Goal: Answer question/provide support

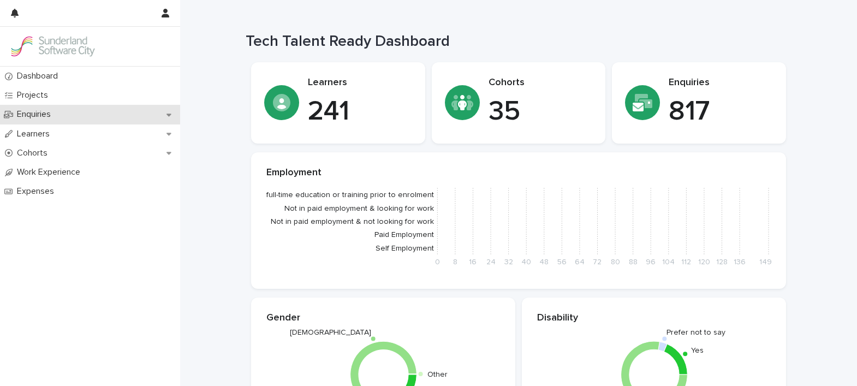
click at [26, 114] on p "Enquiries" at bounding box center [36, 114] width 47 height 10
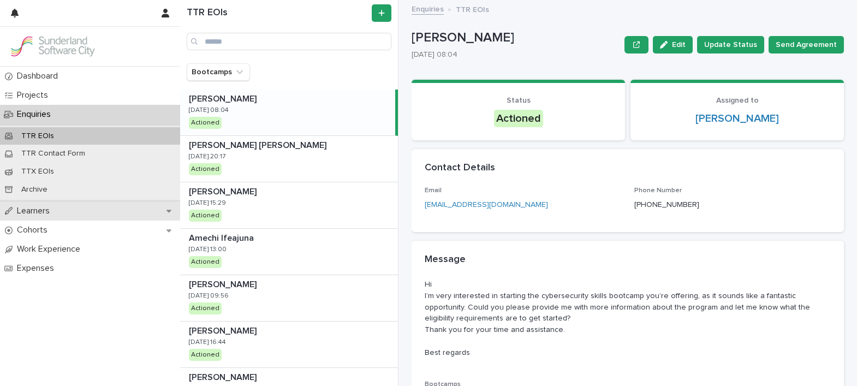
click at [35, 211] on p "Learners" at bounding box center [36, 211] width 46 height 10
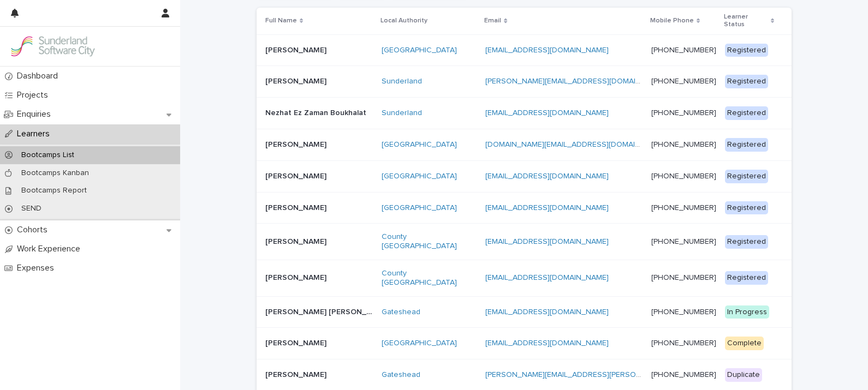
scroll to position [75, 0]
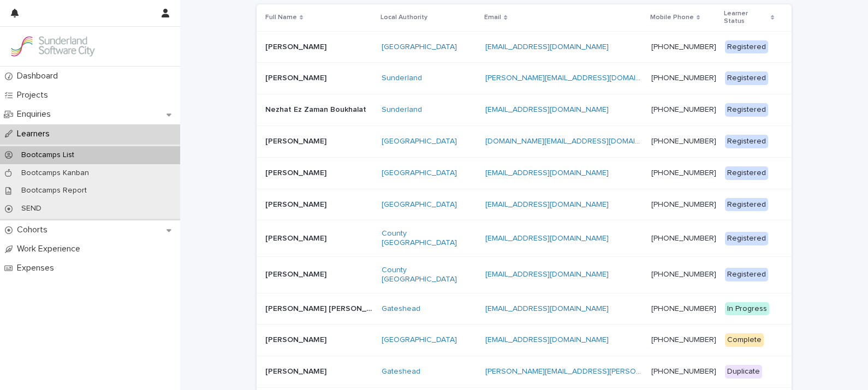
click at [323, 270] on p at bounding box center [319, 274] width 108 height 9
click at [285, 232] on p "[PERSON_NAME]" at bounding box center [296, 237] width 63 height 11
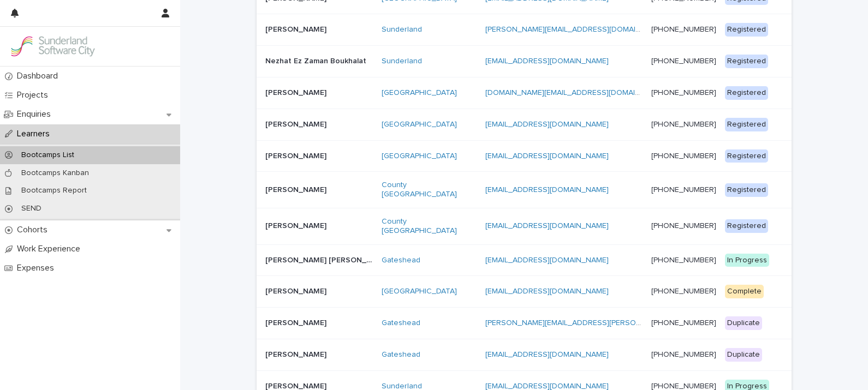
scroll to position [128, 0]
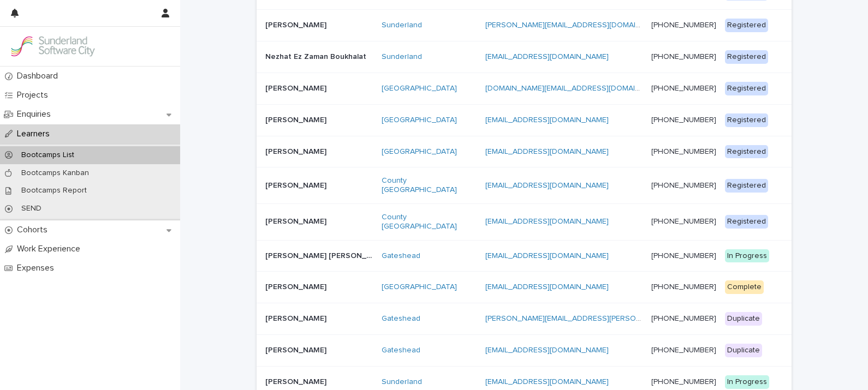
click at [282, 215] on p "[PERSON_NAME]" at bounding box center [296, 220] width 63 height 11
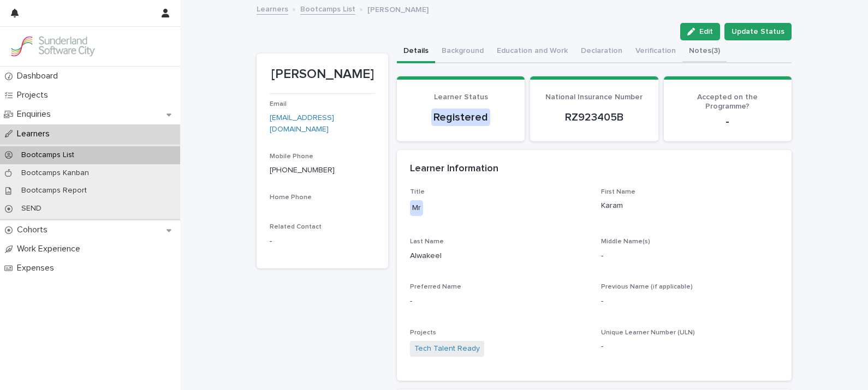
click at [683, 53] on button "Notes (3)" at bounding box center [705, 51] width 44 height 23
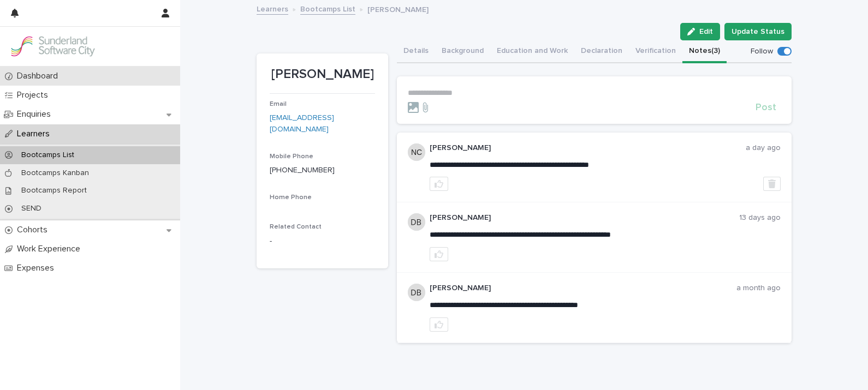
click at [31, 81] on p "Dashboard" at bounding box center [40, 76] width 54 height 10
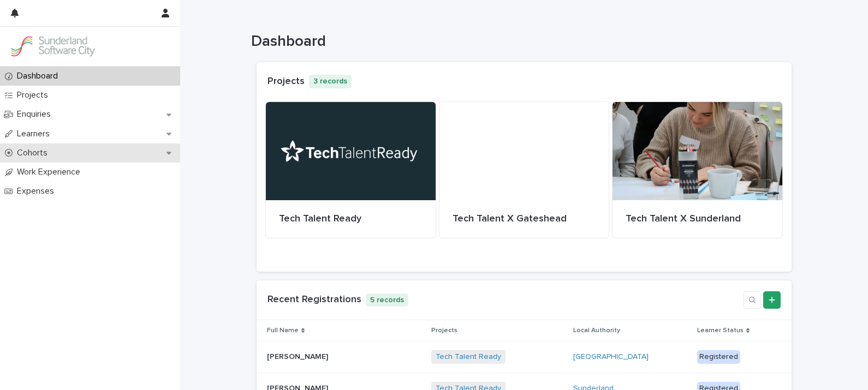
click at [30, 154] on p "Cohorts" at bounding box center [35, 153] width 44 height 10
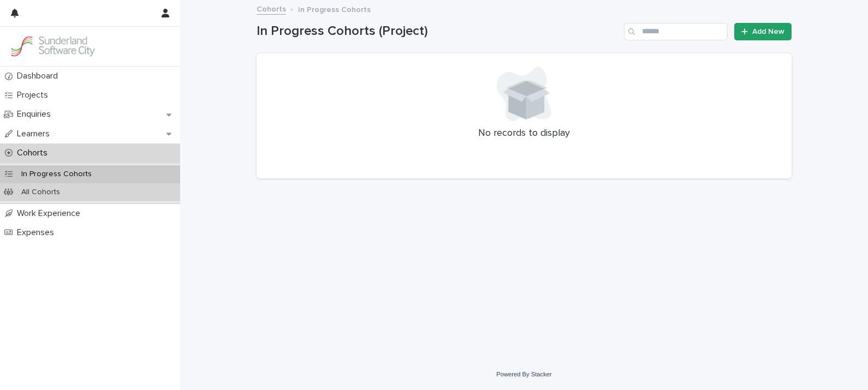
click at [87, 186] on div "All Cohorts" at bounding box center [90, 193] width 180 height 18
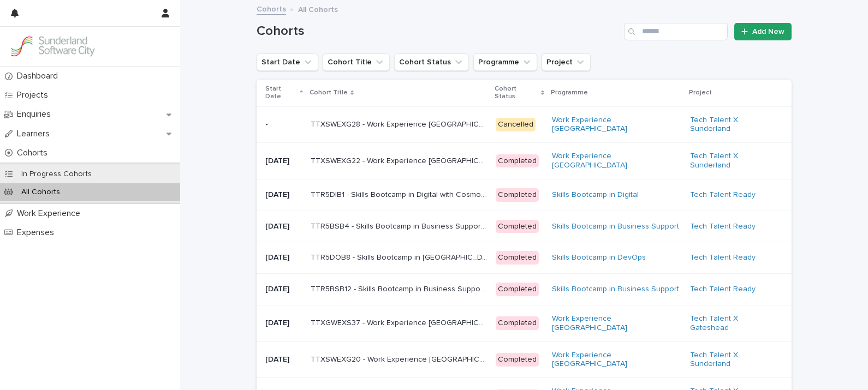
click at [289, 94] on p "Start Date" at bounding box center [281, 93] width 32 height 20
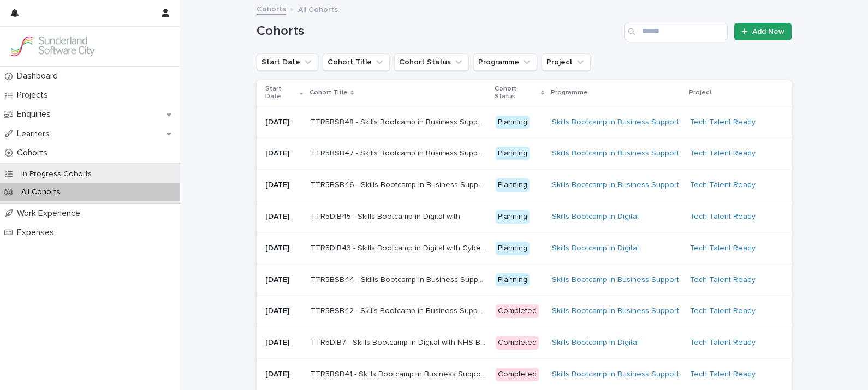
click at [409, 253] on p "TTR5DIB43 - Skills Bootcamp in Digital with Cyber North" at bounding box center [400, 247] width 179 height 11
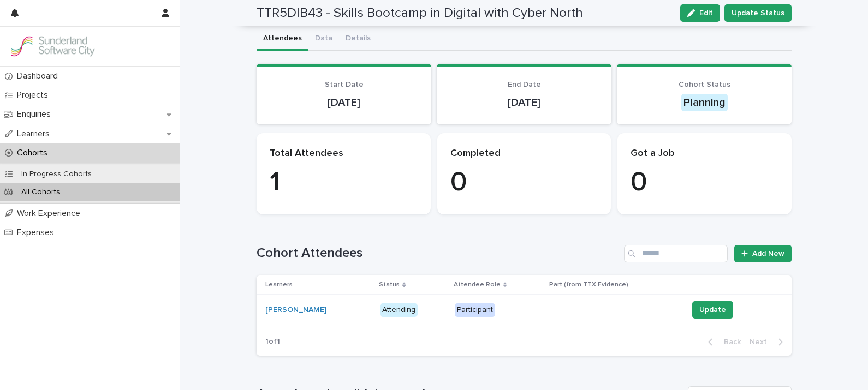
scroll to position [37, 0]
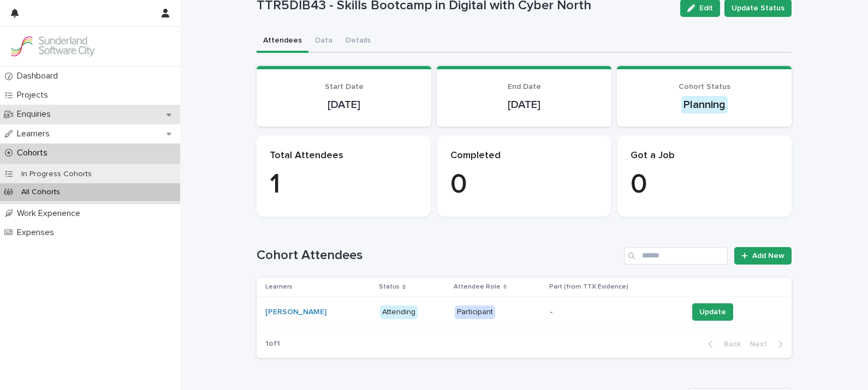
click at [36, 113] on p "Enquiries" at bounding box center [36, 114] width 47 height 10
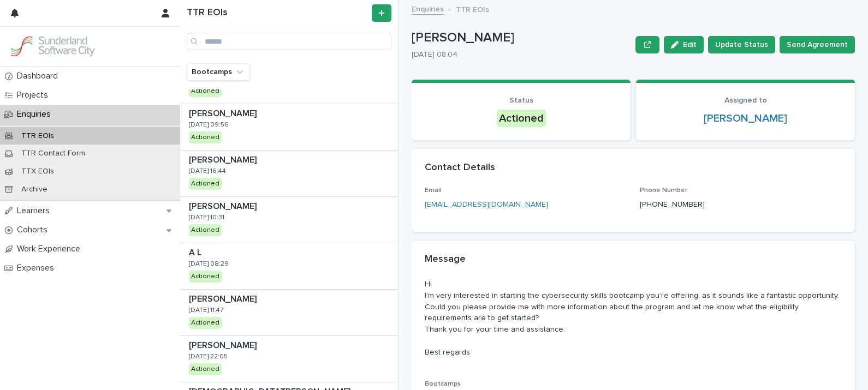
scroll to position [183, 0]
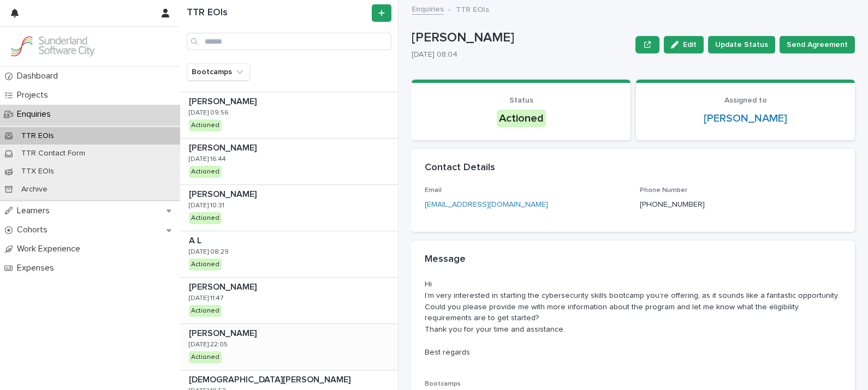
click at [242, 342] on div "[PERSON_NAME] [PERSON_NAME] [DATE] 22:05 Actioned" at bounding box center [289, 347] width 218 height 46
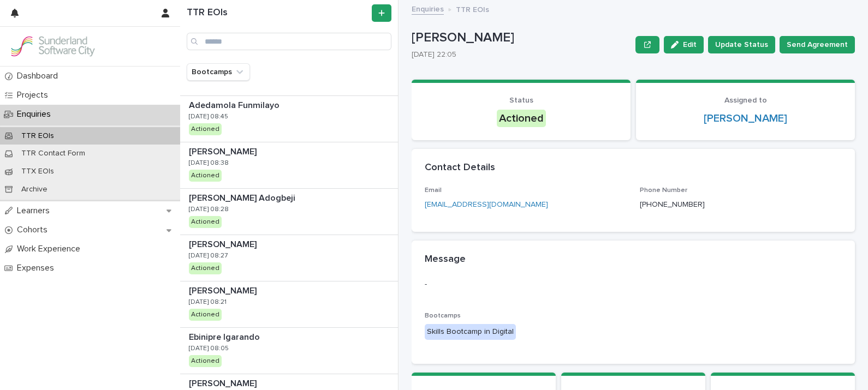
scroll to position [1066, 0]
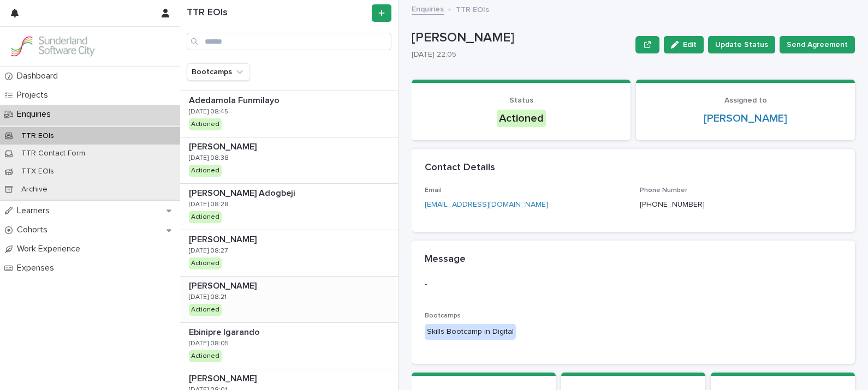
click at [244, 284] on p "[PERSON_NAME]" at bounding box center [224, 285] width 70 height 13
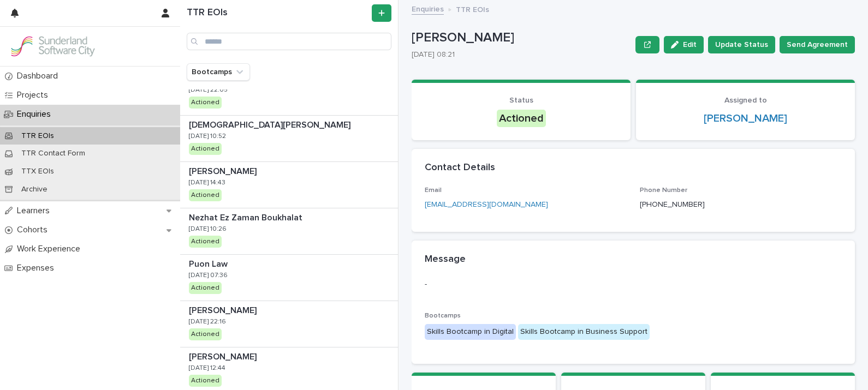
scroll to position [433, 0]
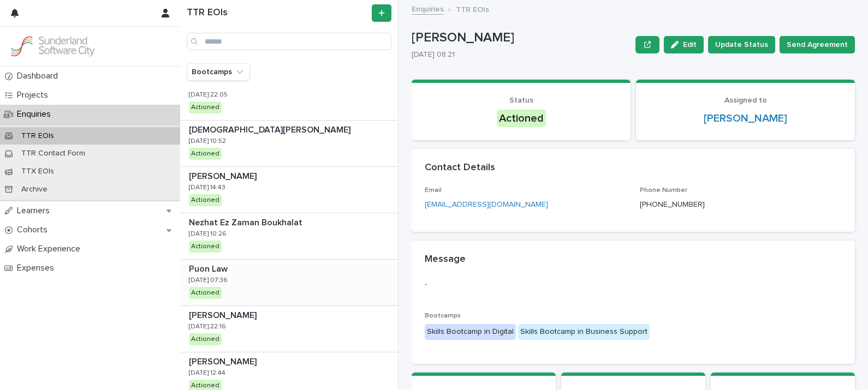
click at [257, 278] on div "Puon Law Puon Law [DATE] 07:36 Actioned" at bounding box center [289, 283] width 218 height 46
click at [303, 273] on div "Puon Law Puon Law [DATE] 07:36 Actioned" at bounding box center [287, 283] width 215 height 46
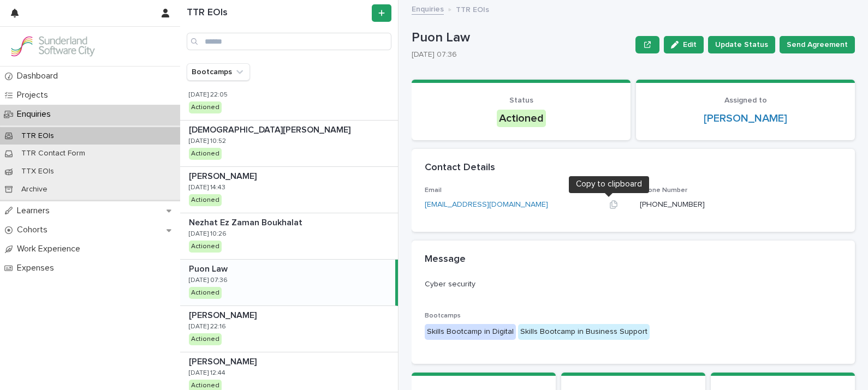
click at [609, 205] on icon "button" at bounding box center [613, 204] width 9 height 9
click at [277, 289] on div "Puon Law Puon Law [DATE] 07:36 Actioned" at bounding box center [287, 283] width 215 height 46
click at [688, 41] on span "Edit" at bounding box center [690, 45] width 14 height 8
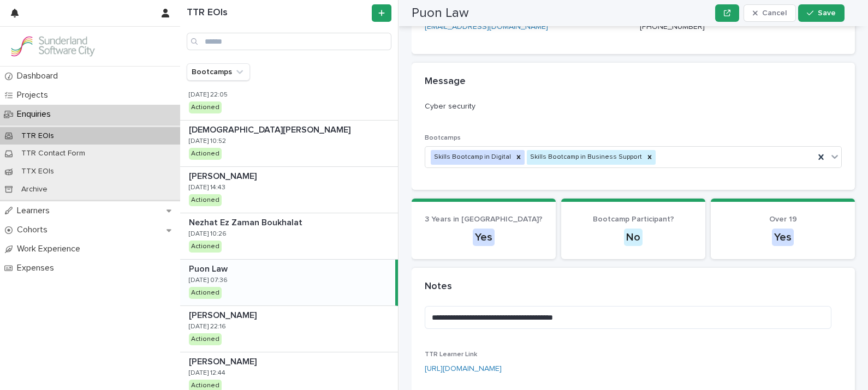
scroll to position [223, 0]
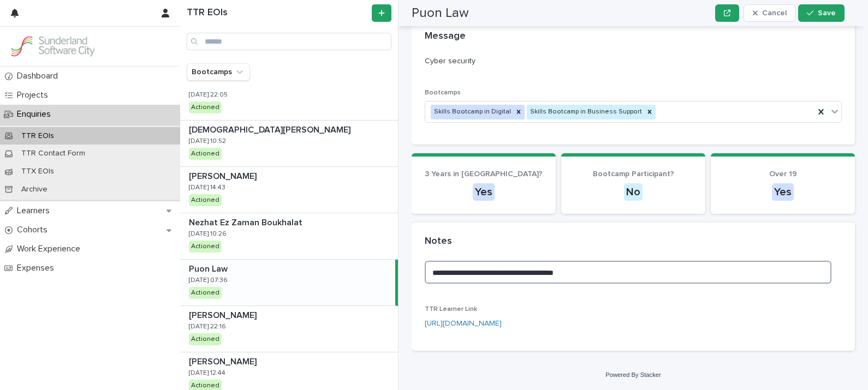
click at [611, 279] on textarea "**********" at bounding box center [628, 272] width 407 height 23
type textarea "**********"
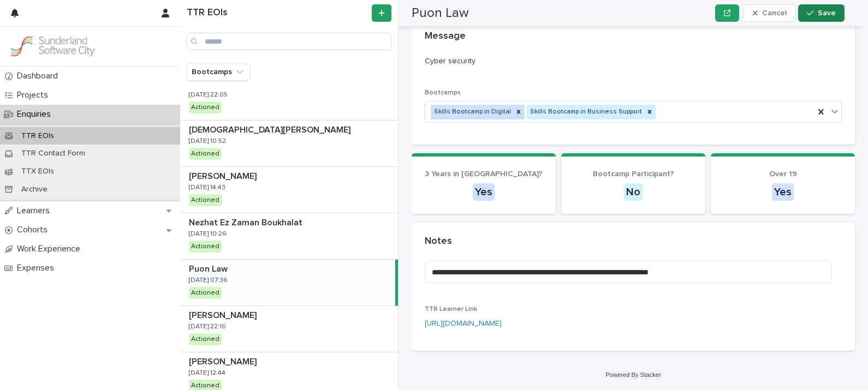
click at [822, 19] on button "Save" at bounding box center [821, 12] width 46 height 17
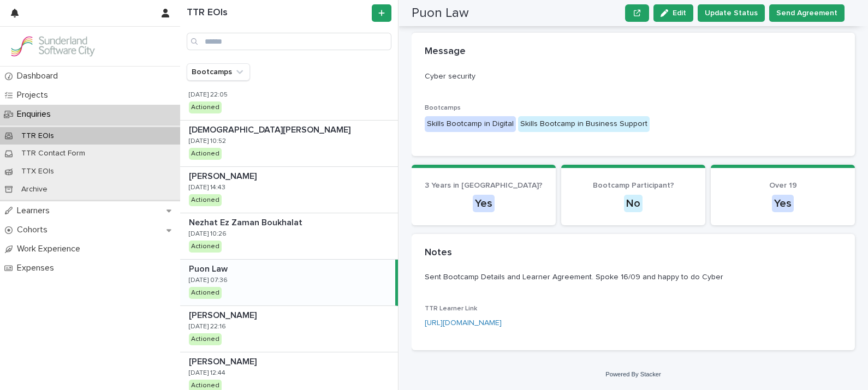
scroll to position [161, 0]
